Goal: Find specific page/section: Find specific page/section

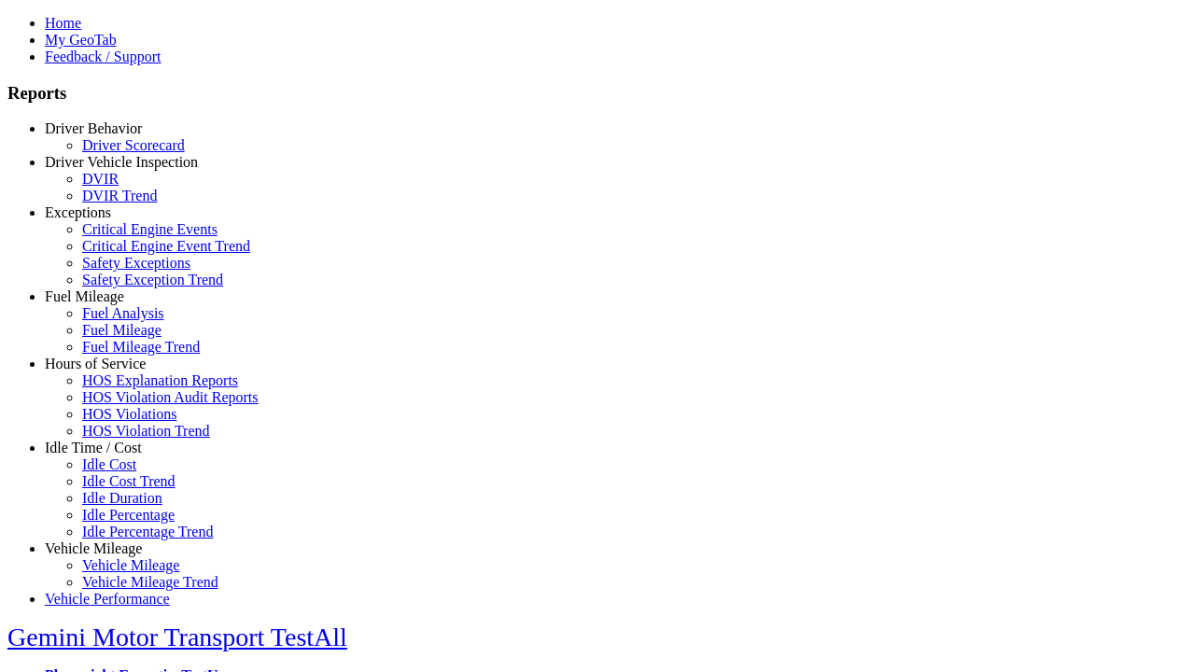
click at [107, 372] on link "Hours of Service" at bounding box center [95, 364] width 101 height 16
click at [121, 439] on link "HOS Violation Trend" at bounding box center [146, 431] width 128 height 16
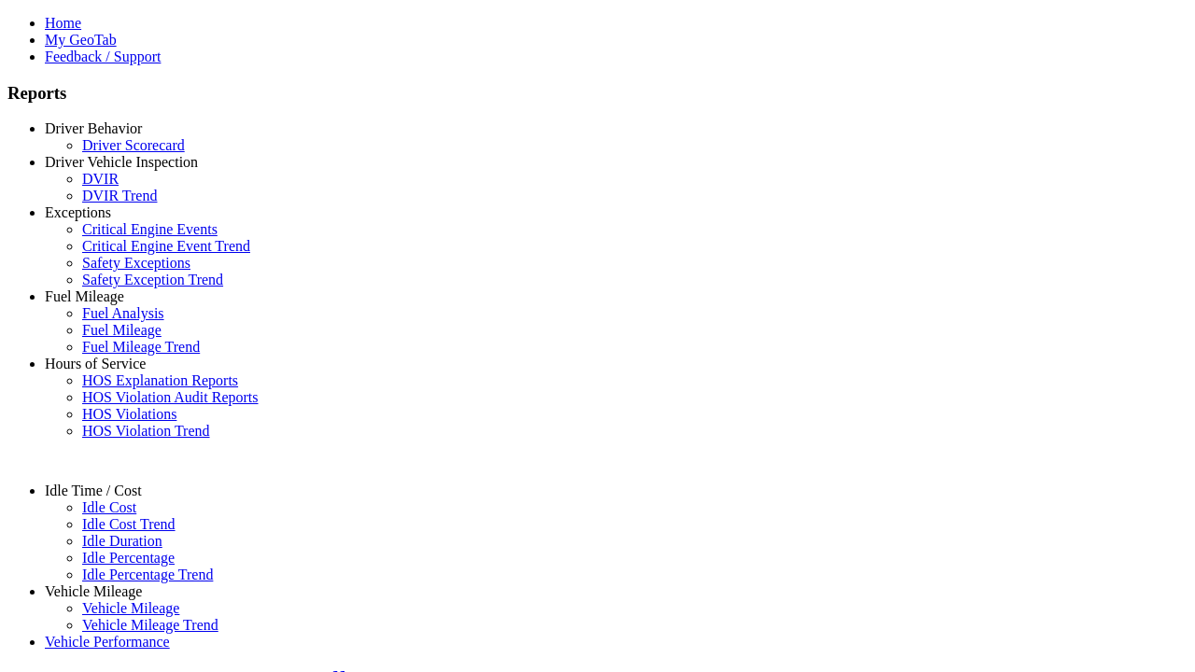
select select "**********"
